Goal: Information Seeking & Learning: Check status

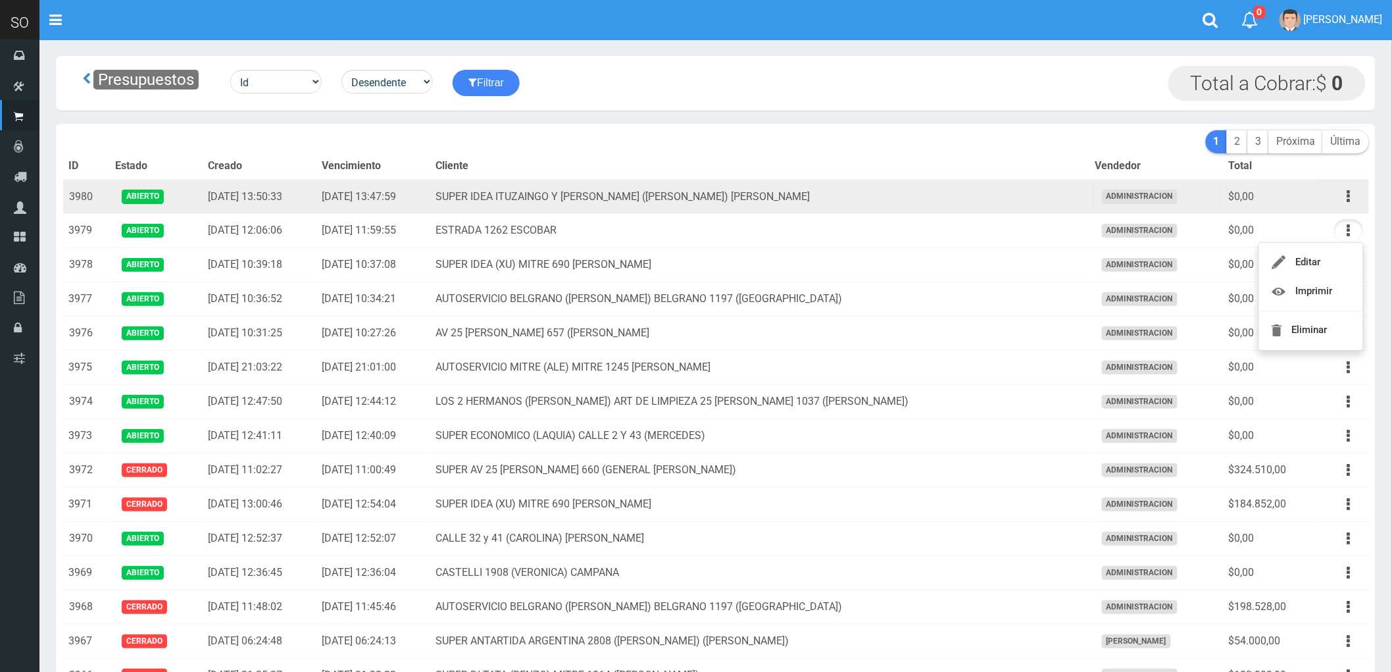
click at [931, 214] on td "SUPER IDEA ITUZAINGO Y MORENO (JUAN) GILES" at bounding box center [760, 197] width 659 height 34
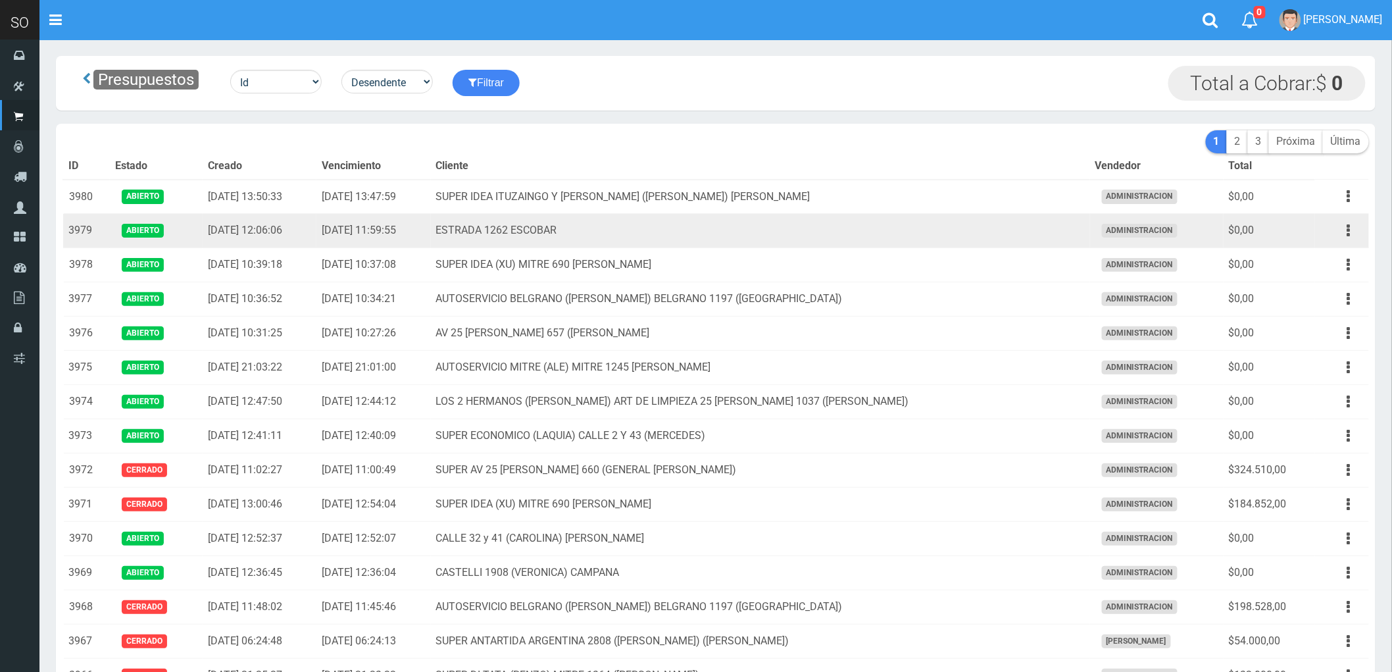
click at [941, 225] on td "ESTRADA 1262 ESCOBAR" at bounding box center [760, 231] width 659 height 34
click at [1347, 228] on icon "button" at bounding box center [1348, 230] width 3 height 23
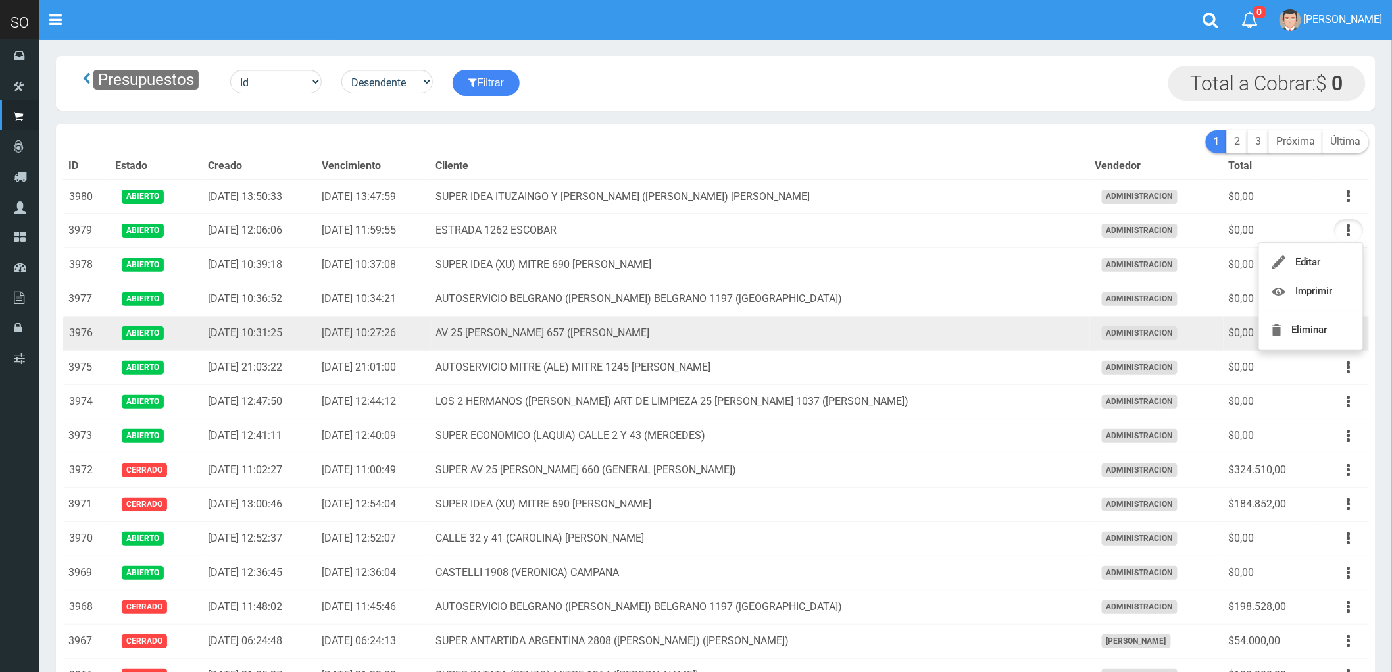
click at [921, 332] on td "AV 25 DE MAYO 657 (MAXI) ESCOBAR" at bounding box center [760, 333] width 659 height 34
click at [1350, 335] on icon "button" at bounding box center [1348, 333] width 3 height 23
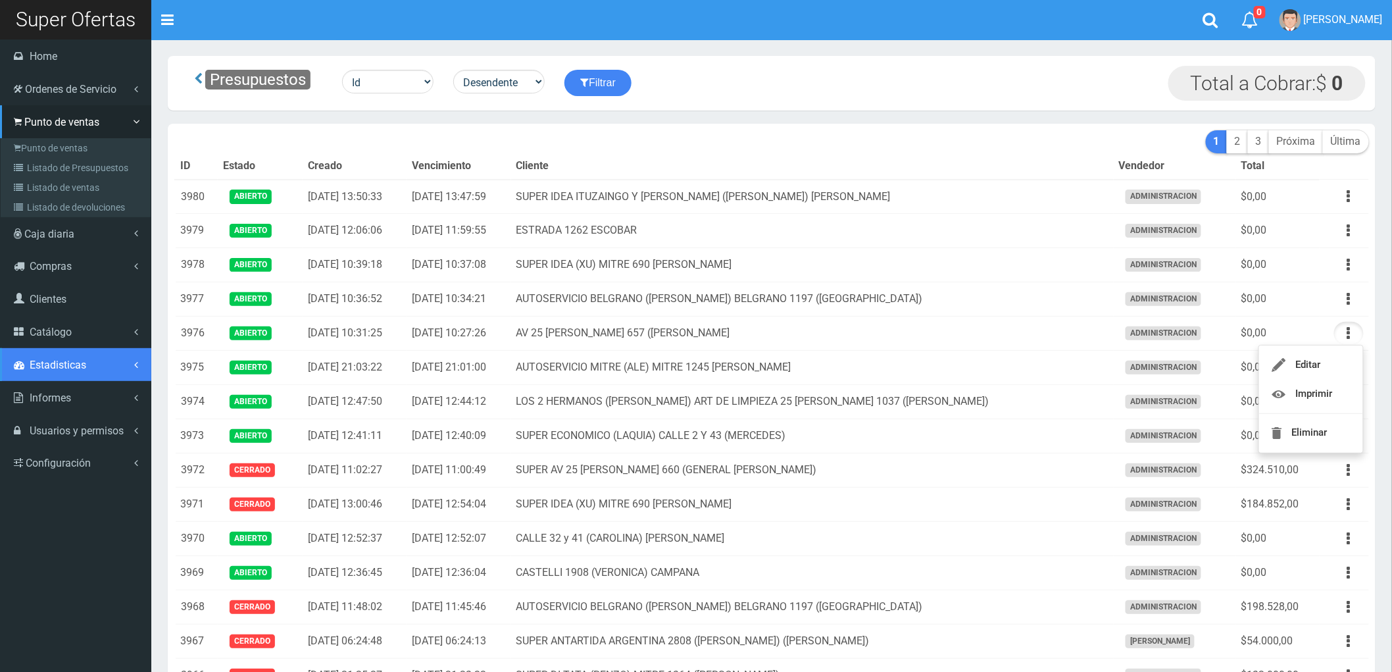
click at [51, 357] on link "Estadisticas" at bounding box center [75, 364] width 151 height 33
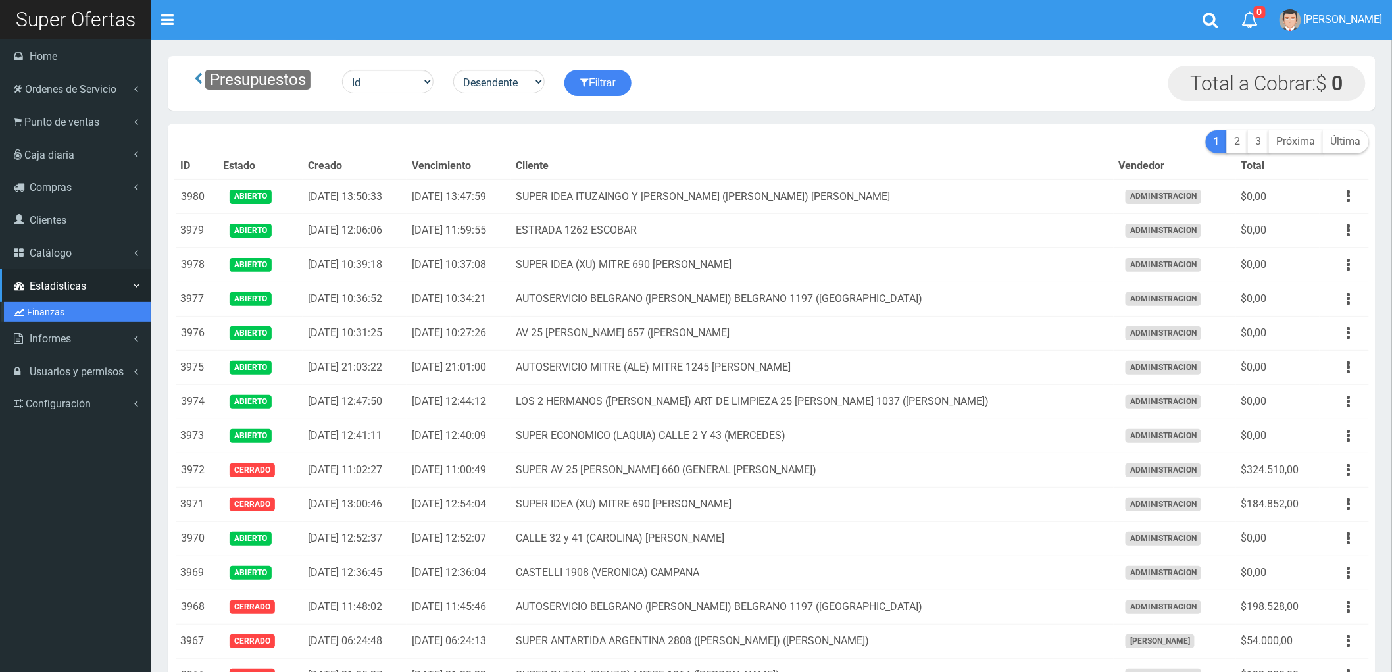
click at [36, 307] on link "Finanzas" at bounding box center [77, 312] width 147 height 20
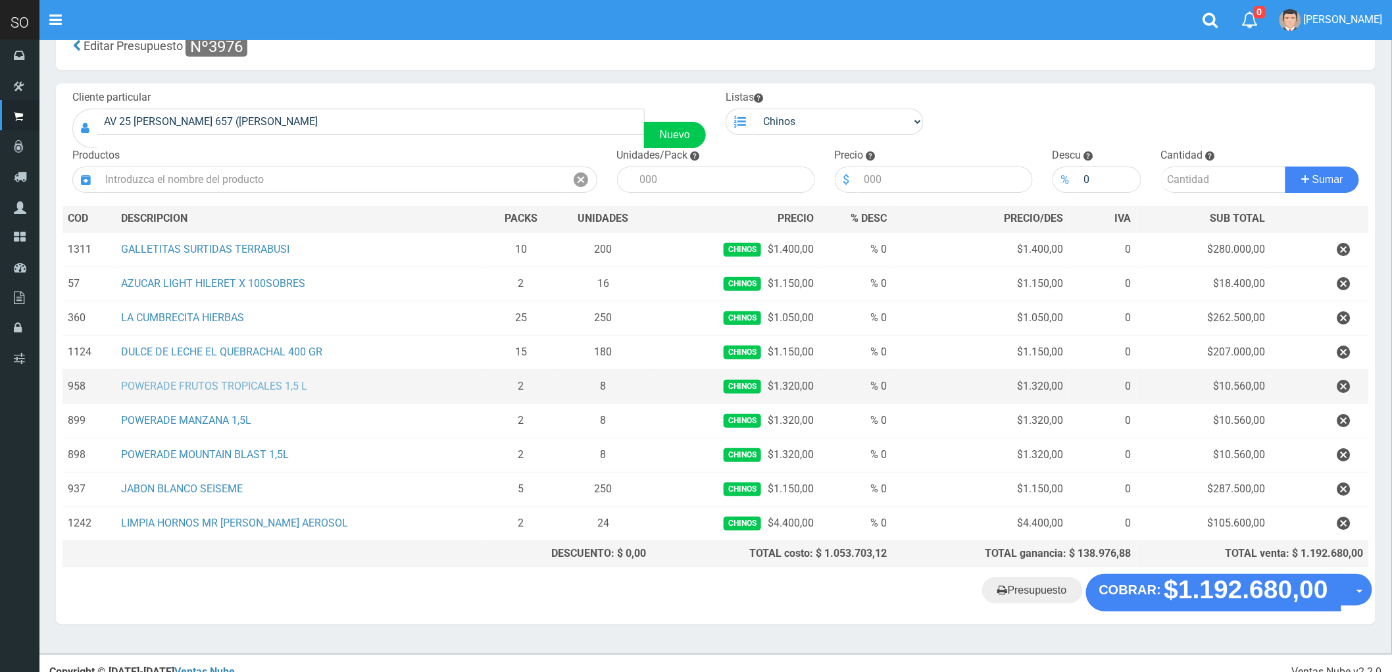
scroll to position [55, 0]
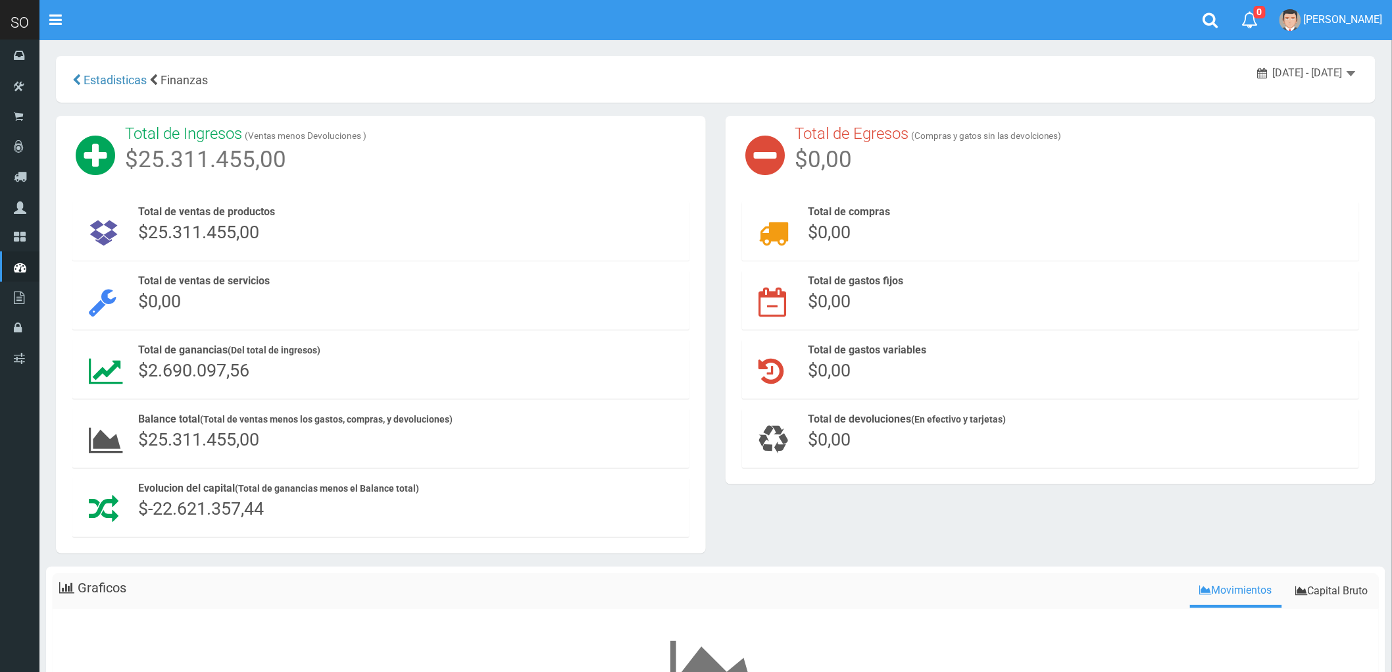
click at [1336, 70] on span "September 19, 2025 - September 25, 2025" at bounding box center [1308, 72] width 70 height 12
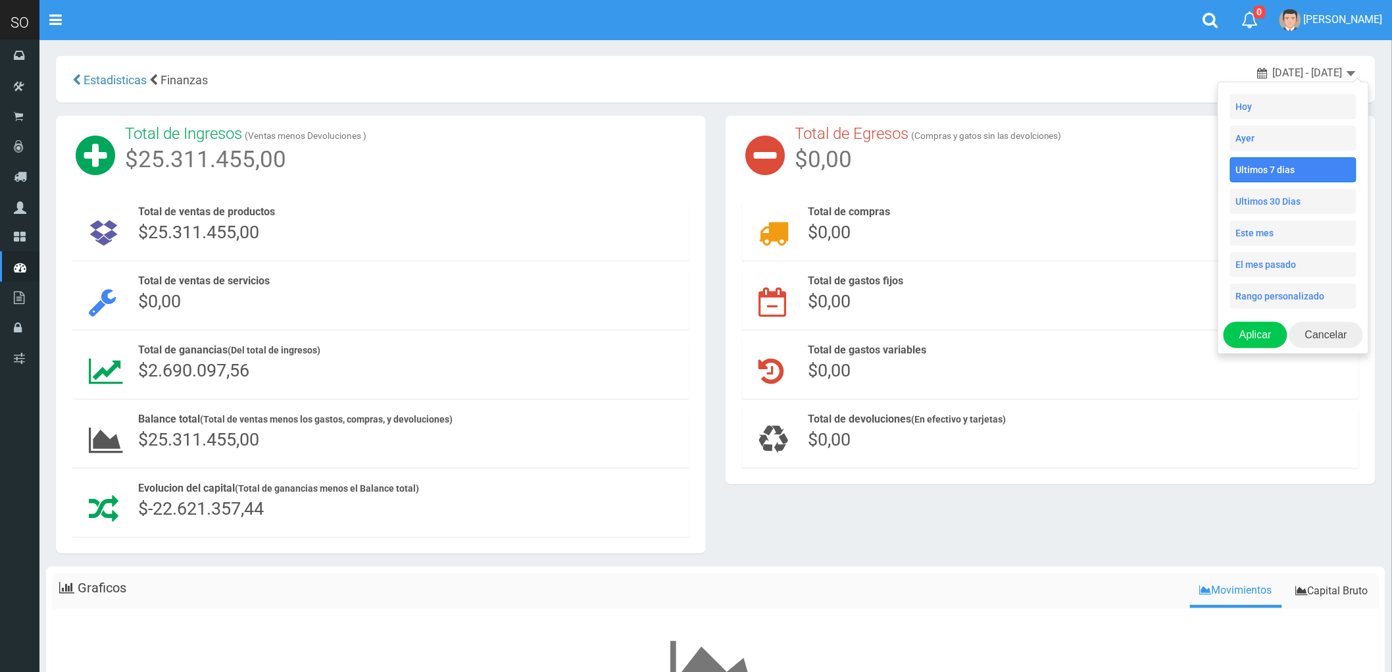
click at [1271, 111] on li "Hoy" at bounding box center [1293, 106] width 126 height 25
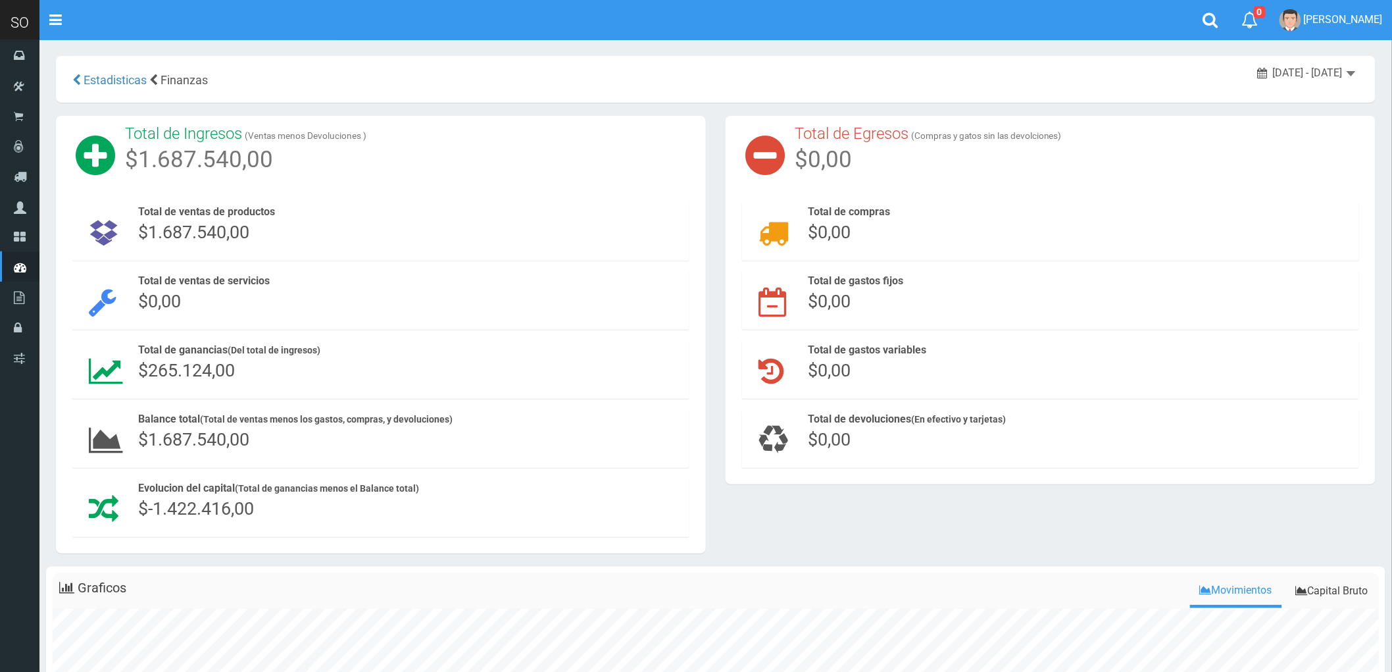
click at [1314, 71] on span "[DATE] - [DATE]" at bounding box center [1308, 72] width 70 height 12
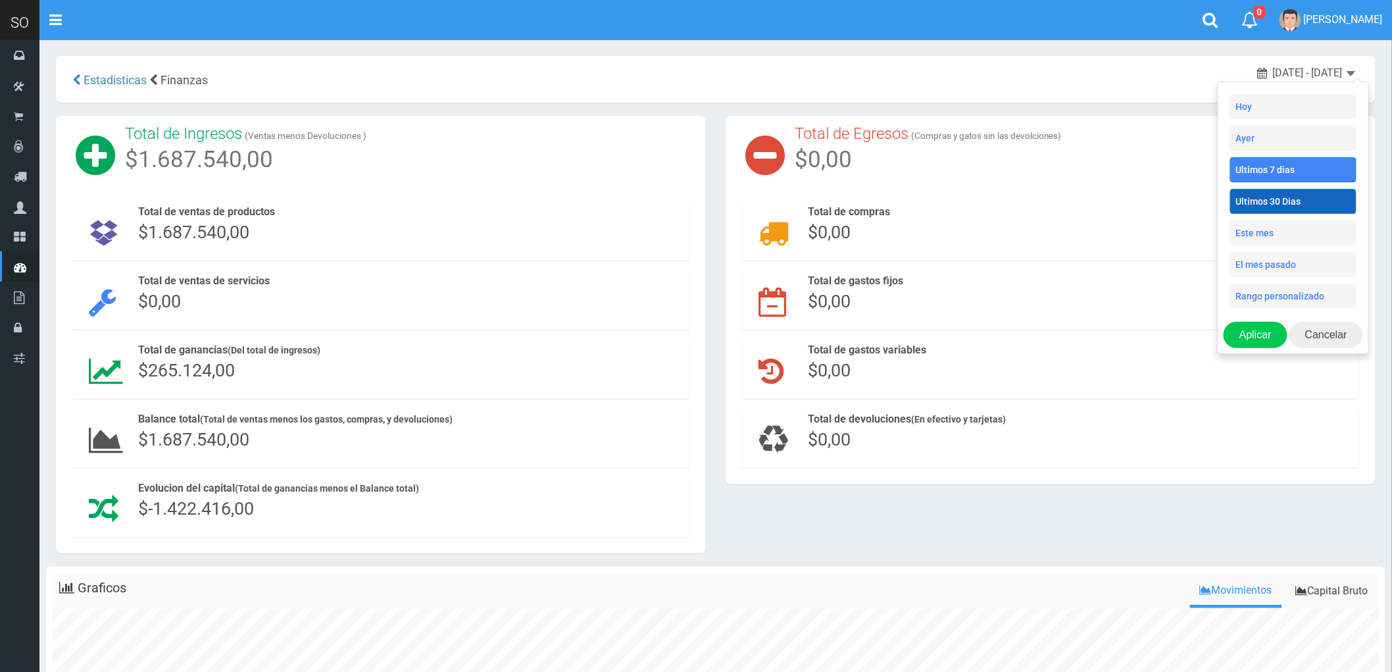
click at [1278, 201] on li "Ultimos 30 Dias" at bounding box center [1293, 201] width 126 height 25
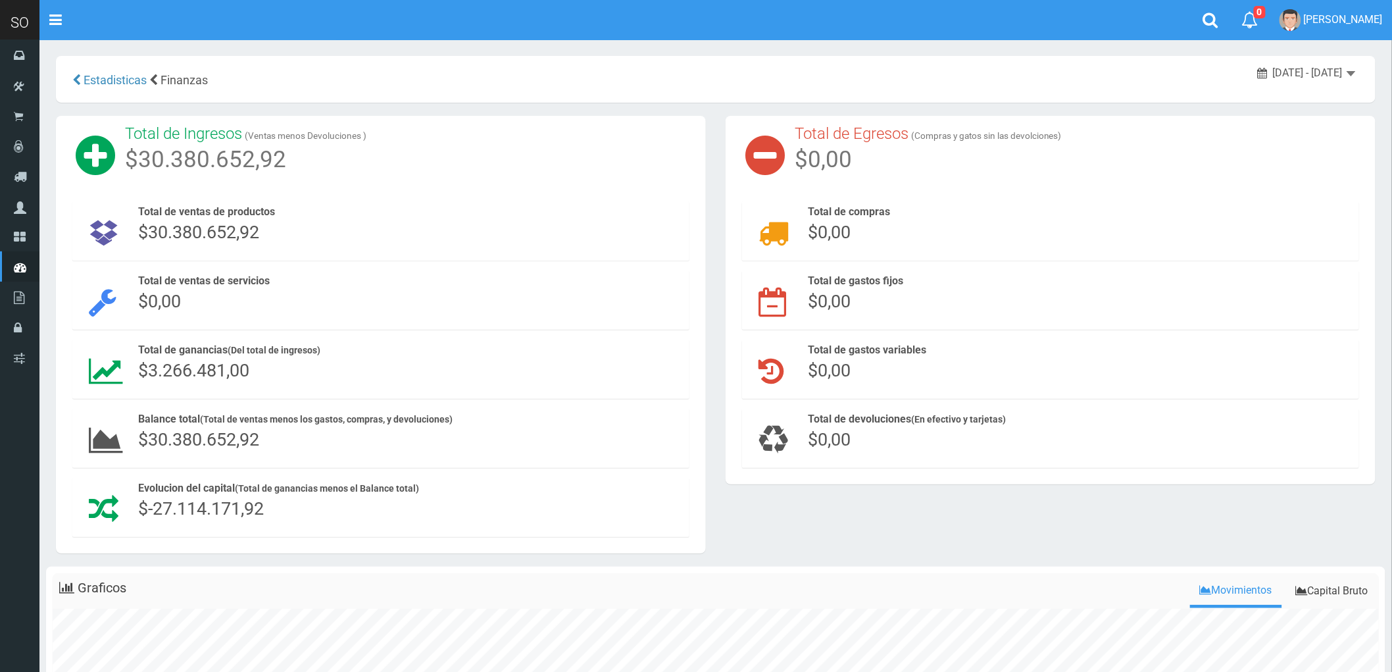
click at [1312, 76] on span "2025-08-27 - 2025-09-25" at bounding box center [1308, 72] width 70 height 12
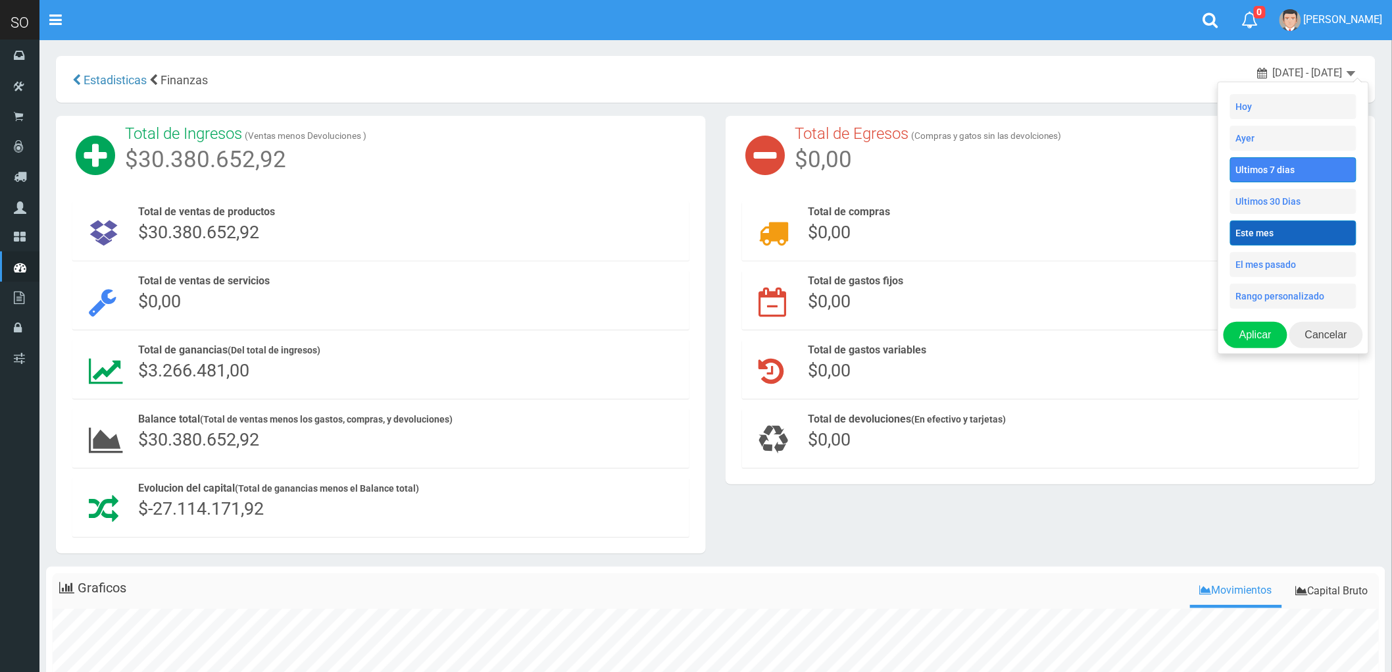
click at [1300, 228] on li "Este mes" at bounding box center [1293, 232] width 126 height 25
